Goal: Information Seeking & Learning: Learn about a topic

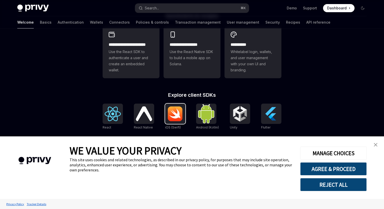
scroll to position [195, 0]
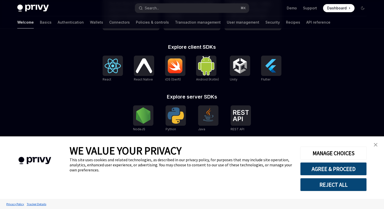
click at [191, 40] on div "**********" at bounding box center [191, 87] width 195 height 244
click at [58, 26] on link "Authentication" at bounding box center [71, 22] width 26 height 12
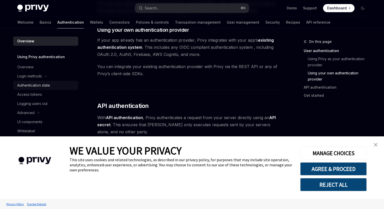
scroll to position [435, 0]
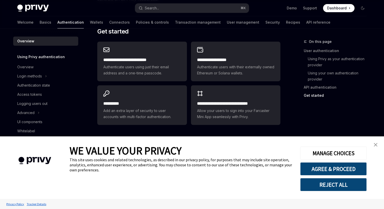
click at [80, 17] on div "Welcome Basics Authentication Wallets Connectors Policies & controls Transactio…" at bounding box center [173, 22] width 313 height 12
click at [90, 18] on link "Wallets" at bounding box center [96, 22] width 13 height 12
type textarea "*"
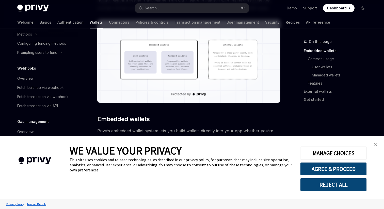
scroll to position [188, 0]
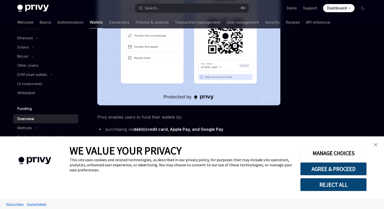
scroll to position [196, 0]
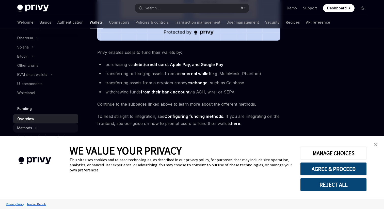
click at [36, 124] on button "Methods" at bounding box center [45, 127] width 65 height 9
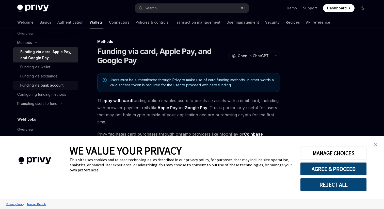
scroll to position [207, 0]
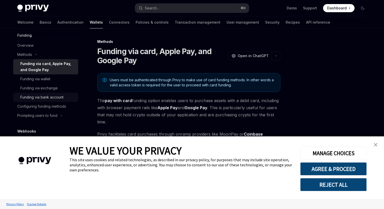
click at [55, 72] on div "Funding via card, Apple Pay, and Google Pay" at bounding box center [47, 67] width 55 height 12
click at [55, 77] on div "Funding via wallet" at bounding box center [47, 79] width 55 height 6
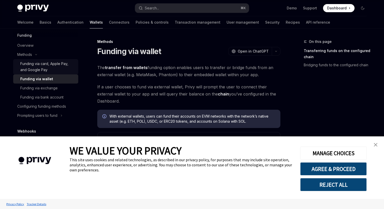
click at [55, 61] on div "Funding via card, Apple Pay, and Google Pay" at bounding box center [47, 67] width 55 height 12
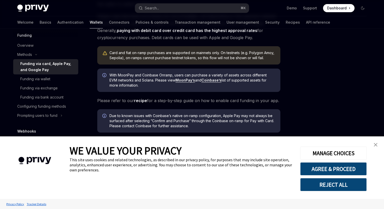
scroll to position [157, 0]
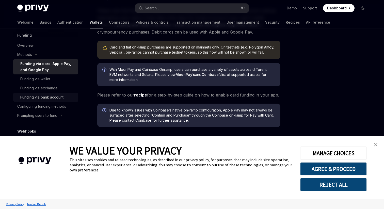
click at [48, 98] on div "Funding via bank account" at bounding box center [41, 97] width 43 height 6
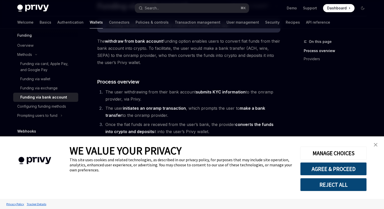
scroll to position [109, 0]
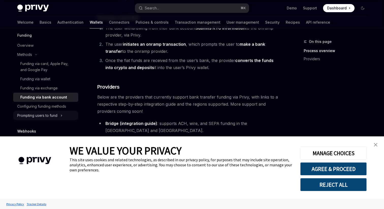
click at [47, 115] on div "Prompting users to fund" at bounding box center [37, 115] width 40 height 6
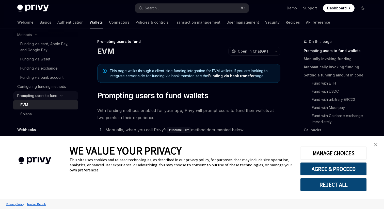
scroll to position [288, 0]
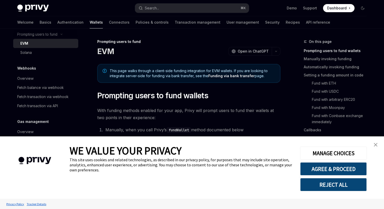
click at [37, 40] on link "EVM" at bounding box center [45, 43] width 65 height 9
click at [38, 81] on div "Overview" at bounding box center [46, 78] width 58 height 6
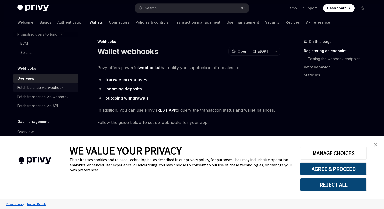
click at [47, 91] on link "Fetch balance via webhook" at bounding box center [45, 87] width 65 height 9
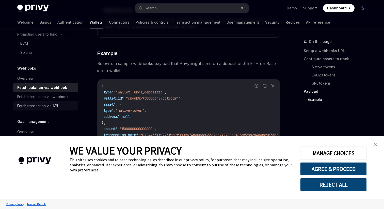
scroll to position [944, 0]
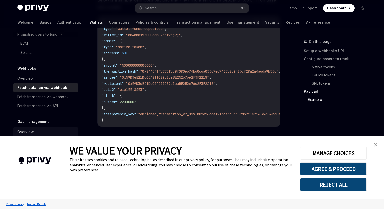
click at [38, 133] on div "Overview" at bounding box center [46, 132] width 58 height 6
type textarea "*"
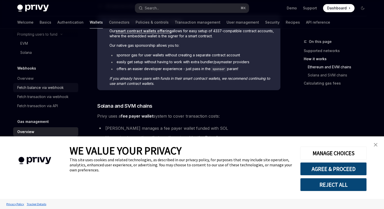
scroll to position [279, 0]
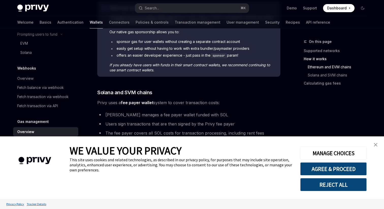
click at [26, 120] on h5 "Gas management" at bounding box center [32, 121] width 31 height 6
